Goal: Transaction & Acquisition: Purchase product/service

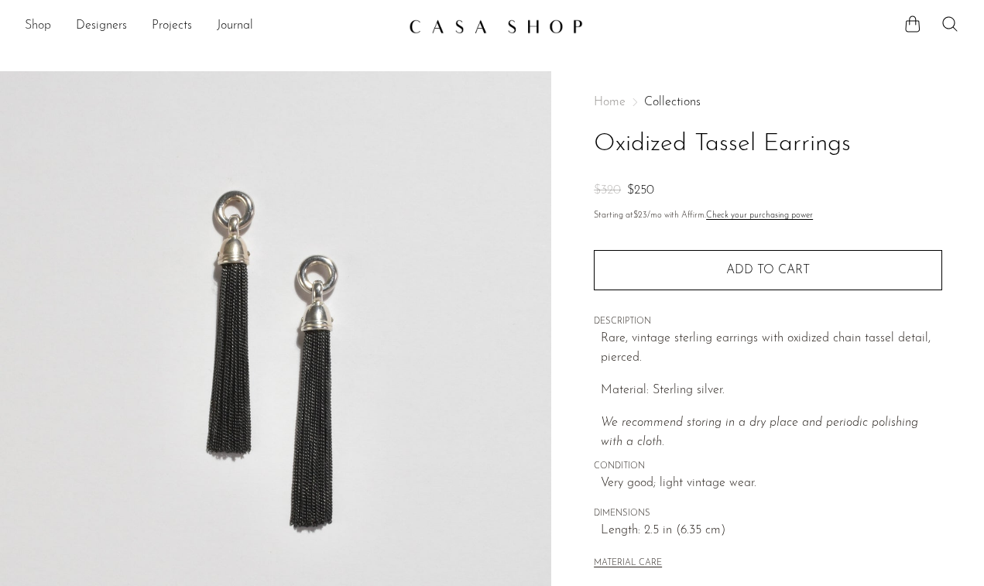
click at [36, 31] on link "Shop" at bounding box center [38, 26] width 26 height 20
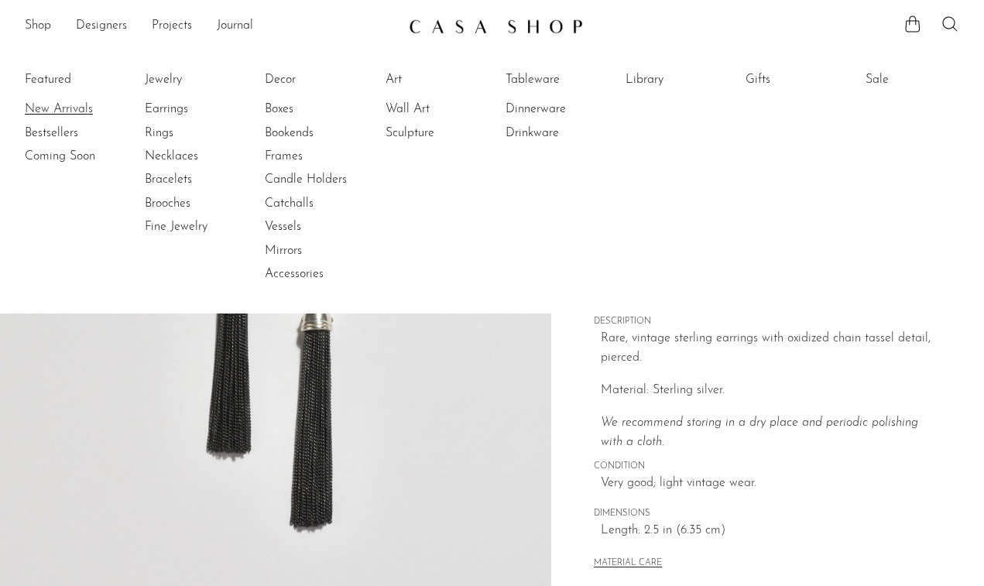
click at [53, 110] on link "New Arrivals" at bounding box center [83, 109] width 116 height 17
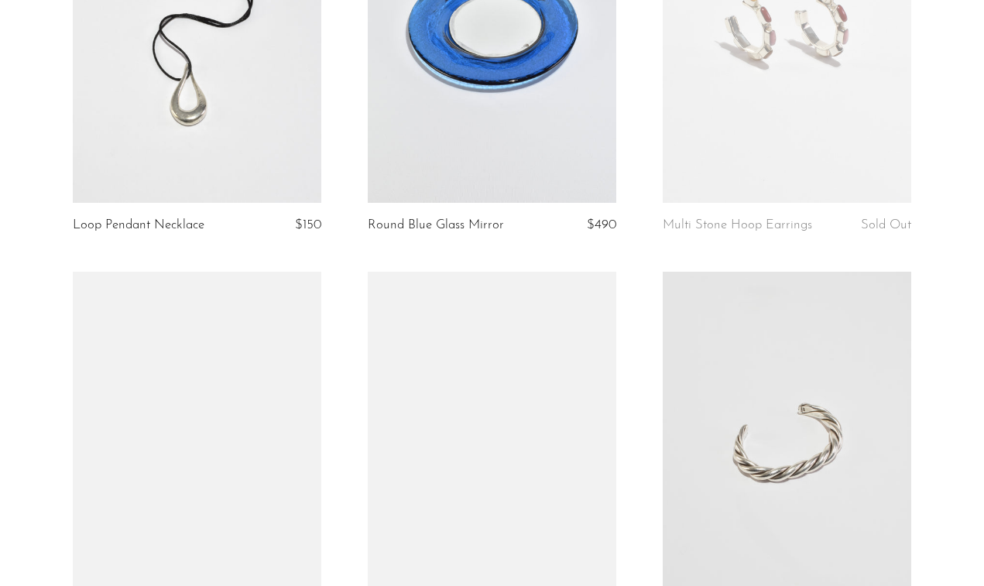
scroll to position [3674, 0]
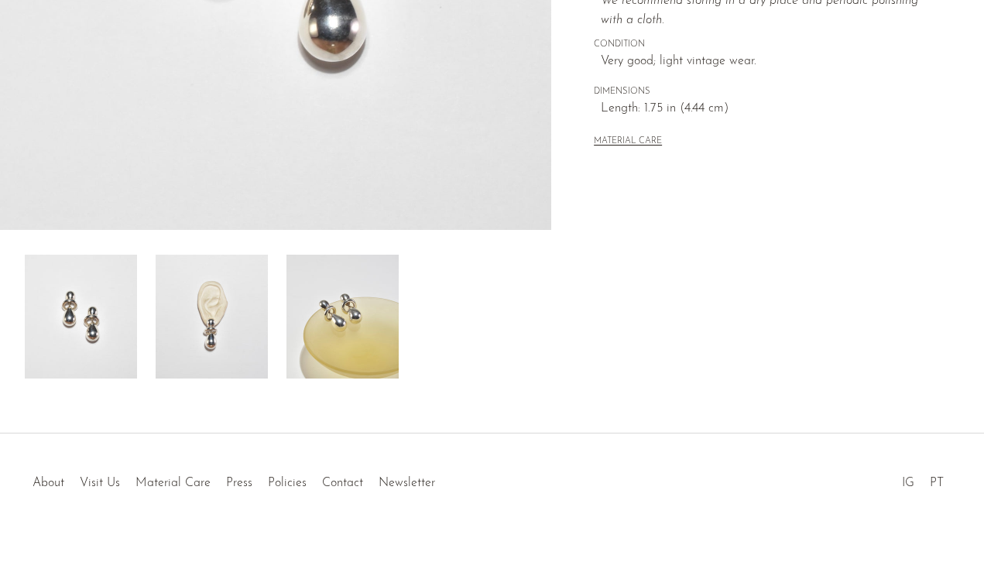
click at [218, 329] on img at bounding box center [212, 317] width 112 height 124
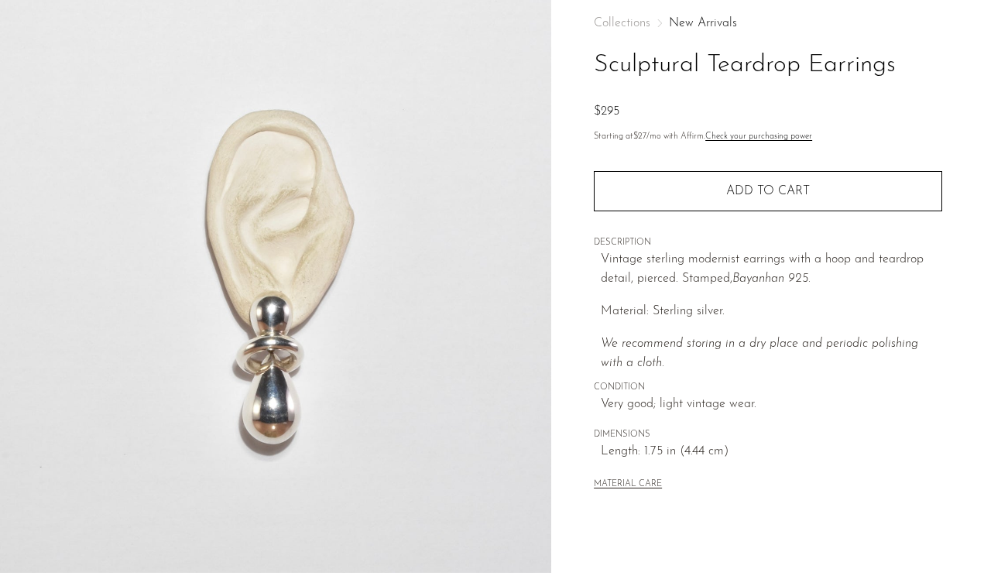
scroll to position [81, 0]
